Goal: Navigation & Orientation: Find specific page/section

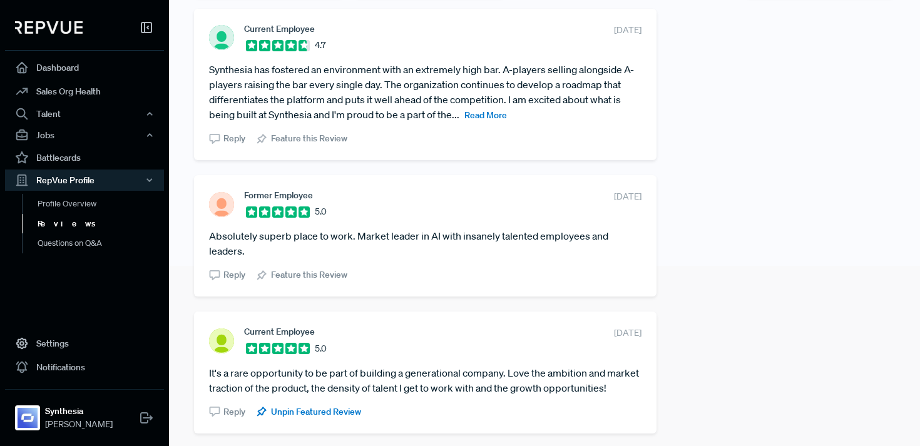
scroll to position [181, 0]
click at [487, 114] on span "Read More" at bounding box center [485, 113] width 43 height 11
click at [374, 109] on article "Synthesia has fostered an environment with an extremely high bar. A-players sel…" at bounding box center [425, 91] width 432 height 60
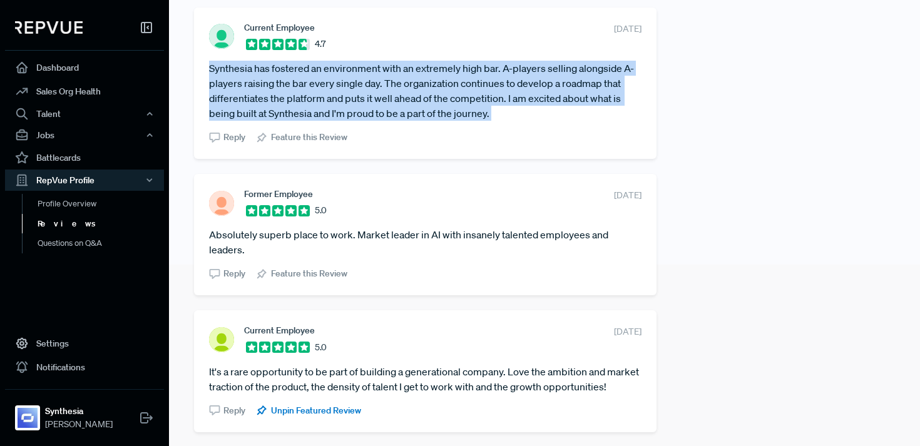
click at [374, 109] on article "Synthesia has fostered an environment with an extremely high bar. A-players sel…" at bounding box center [425, 91] width 432 height 60
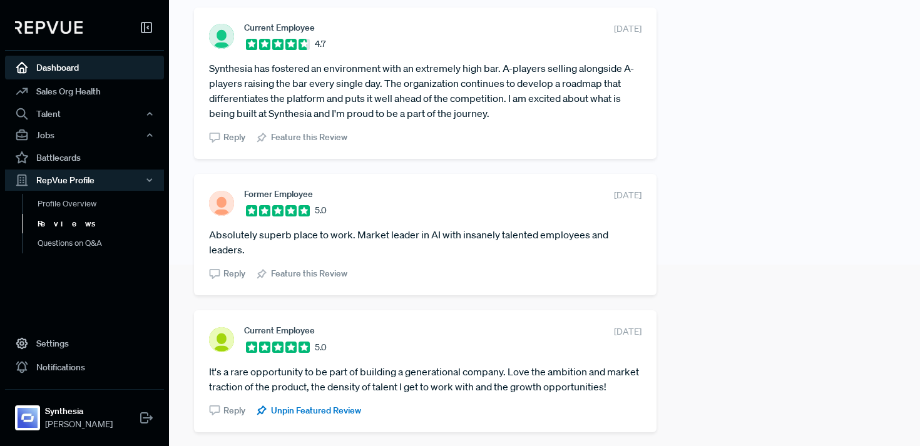
click at [77, 69] on link "Dashboard" at bounding box center [84, 68] width 159 height 24
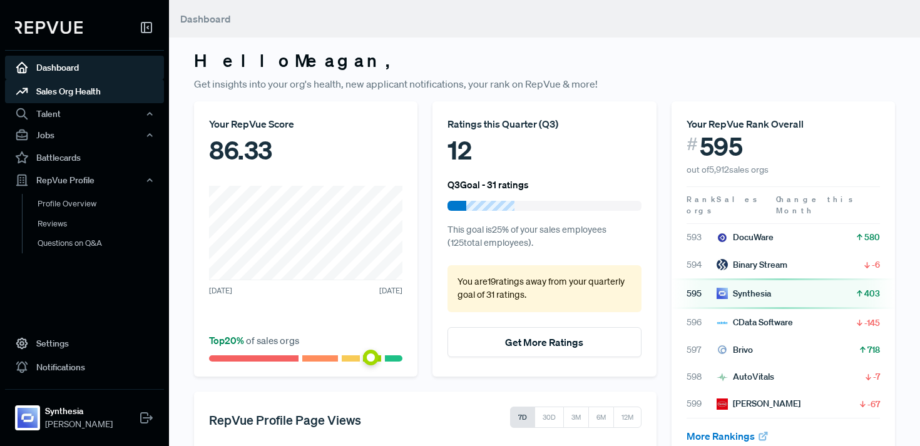
click at [49, 91] on link "Sales Org Health" at bounding box center [84, 91] width 159 height 24
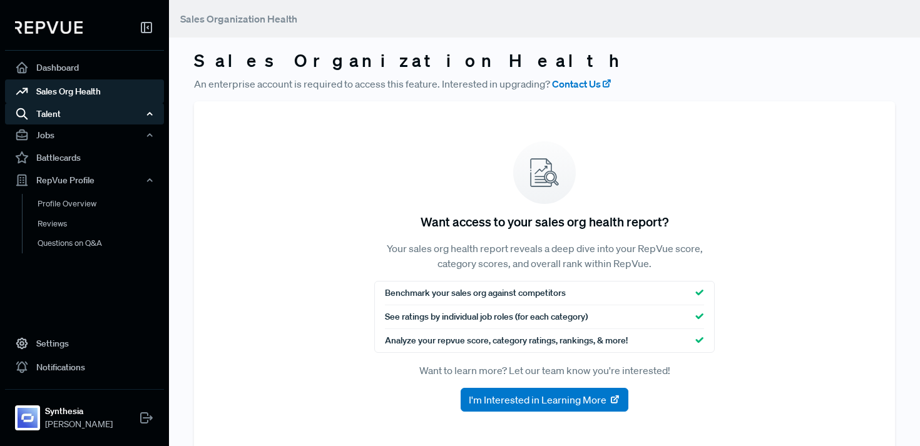
click at [36, 118] on div "Talent" at bounding box center [84, 113] width 159 height 21
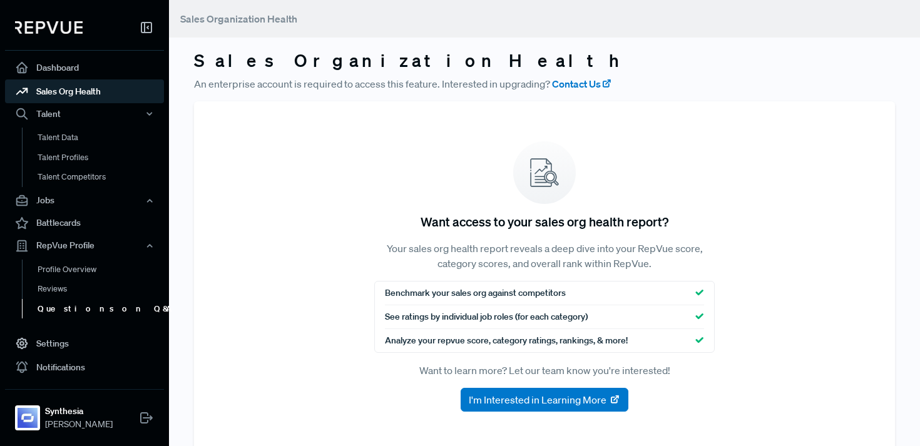
click at [68, 311] on link "Questions on Q&A" at bounding box center [101, 309] width 159 height 20
